Goal: Task Accomplishment & Management: Use online tool/utility

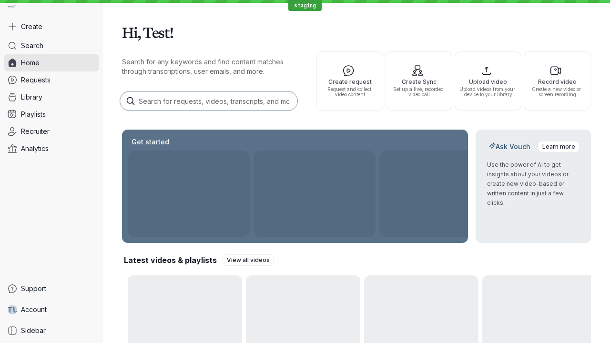
click at [51, 27] on button "Create" at bounding box center [51, 26] width 95 height 17
